Goal: Task Accomplishment & Management: Manage account settings

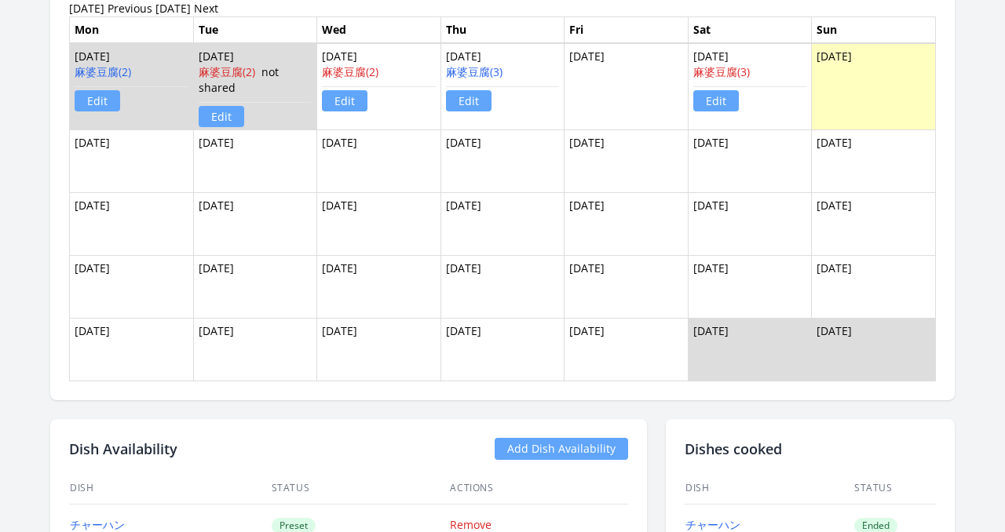
scroll to position [1238, 0]
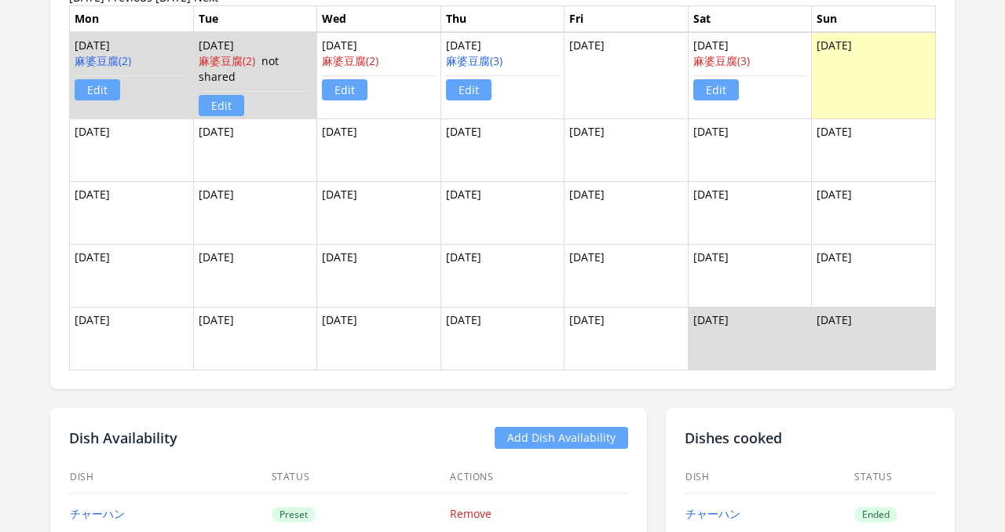
click at [406, 39] on td "[DATE] 麻婆豆腐(2) Edit" at bounding box center [379, 75] width 124 height 87
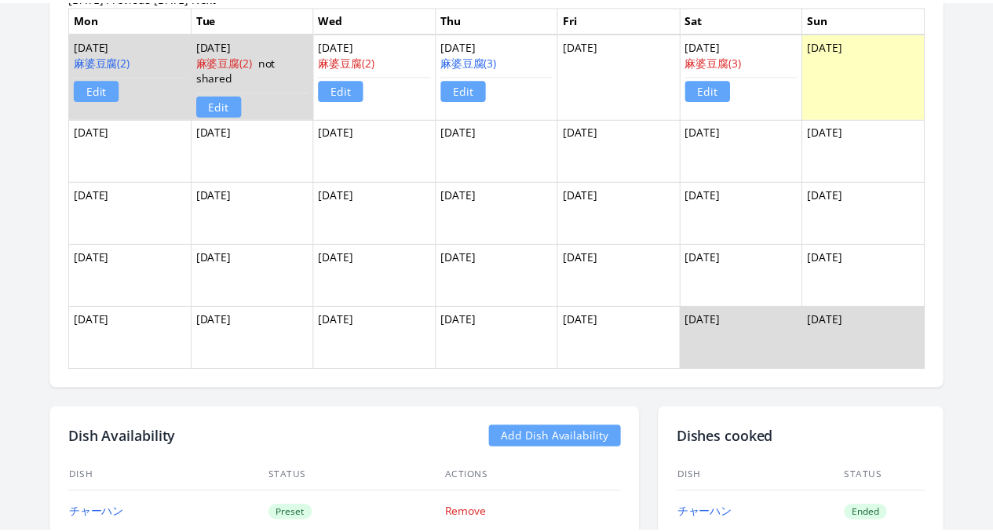
scroll to position [1235, 0]
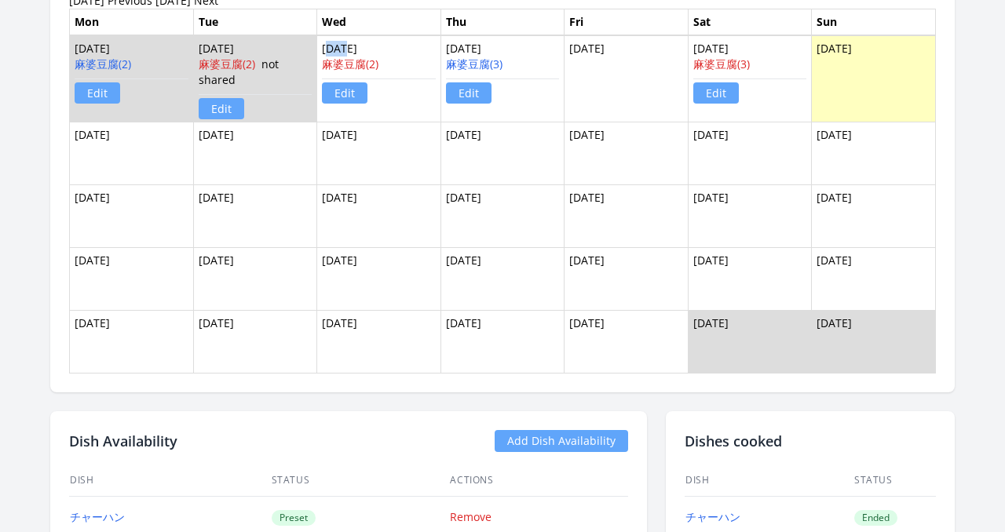
click at [406, 39] on td "[DATE] 麻婆豆腐(2) Edit" at bounding box center [379, 78] width 124 height 87
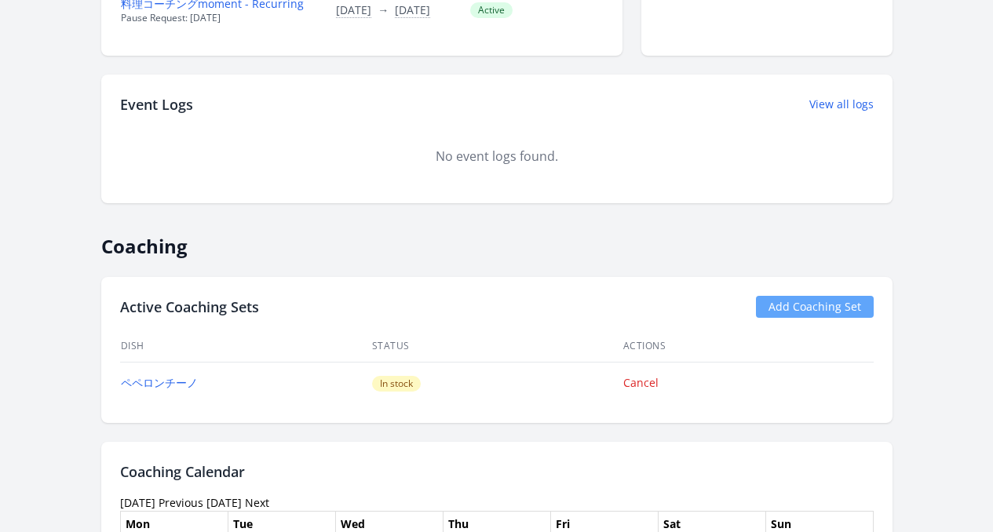
scroll to position [824, 0]
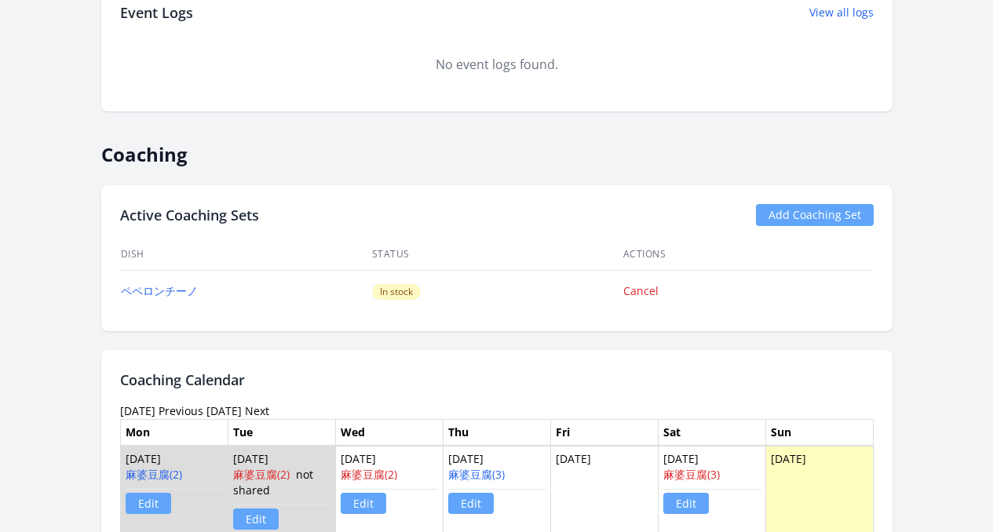
click at [640, 293] on td "Cancel" at bounding box center [747, 291] width 251 height 42
click at [650, 290] on link "Cancel" at bounding box center [640, 290] width 35 height 15
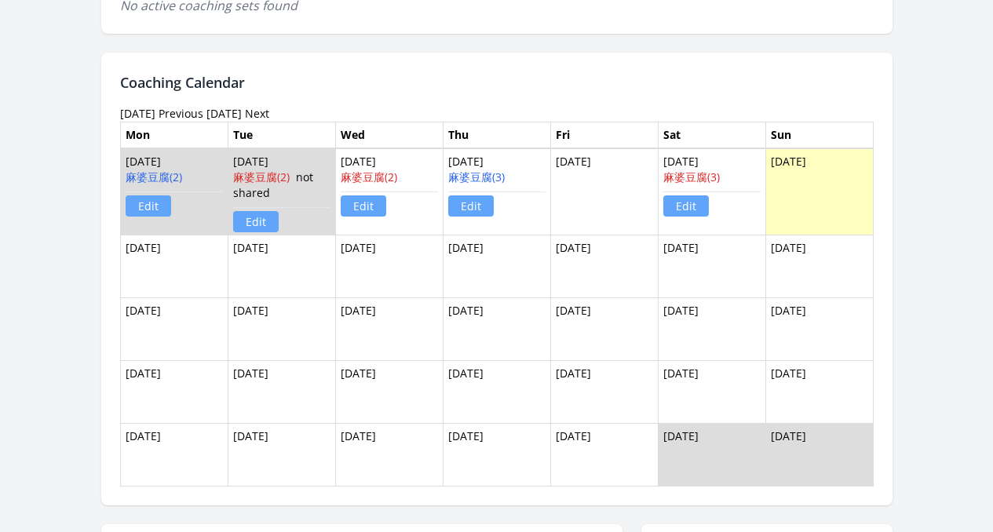
scroll to position [686, 0]
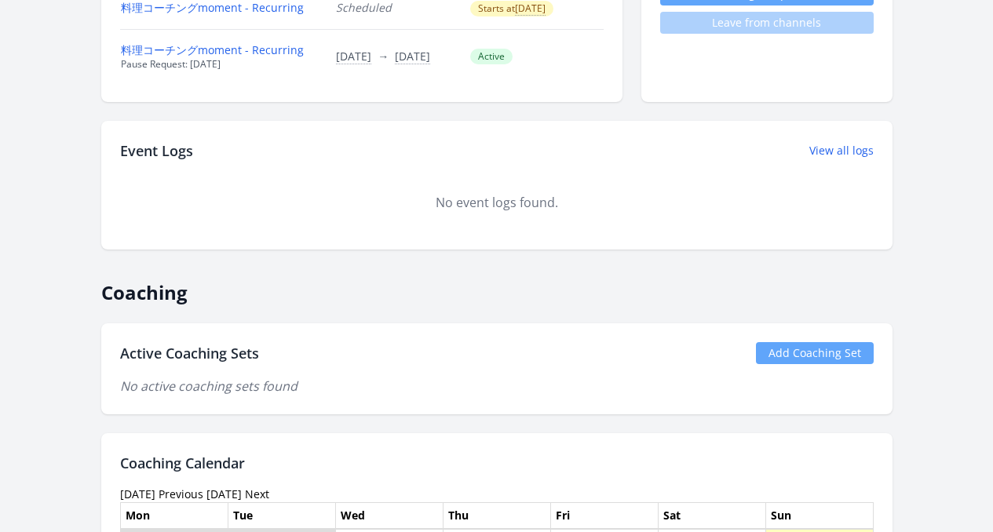
click at [852, 348] on link "Add Coaching Set" at bounding box center [815, 353] width 118 height 22
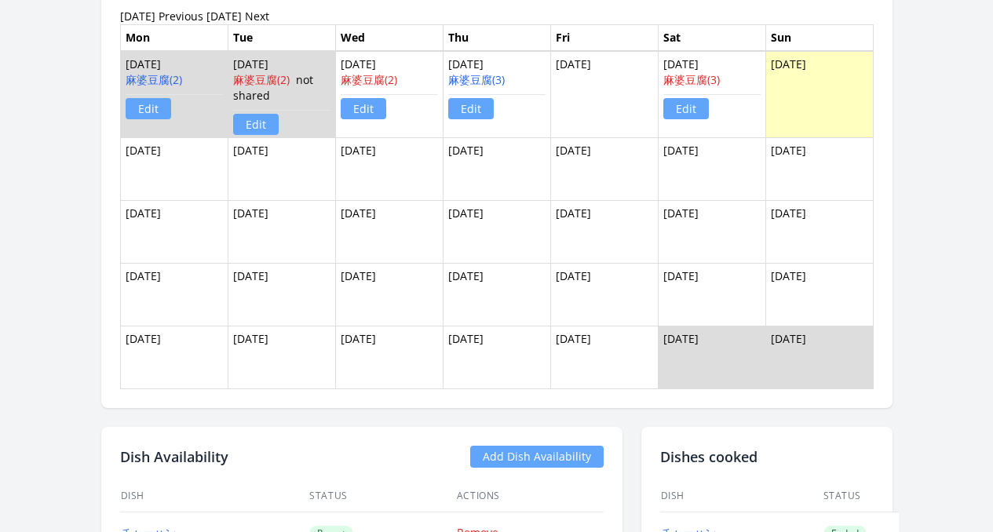
scroll to position [908, 0]
